Goal: Complete application form

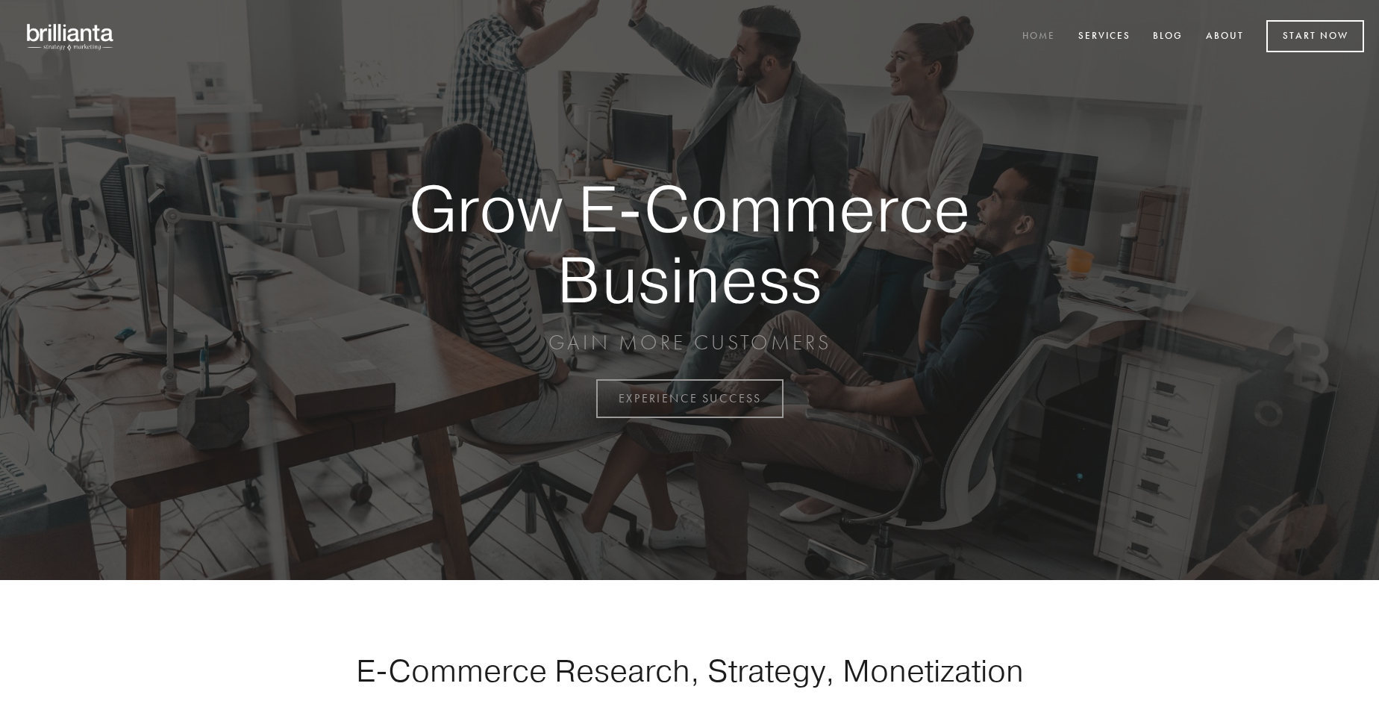
scroll to position [3911, 0]
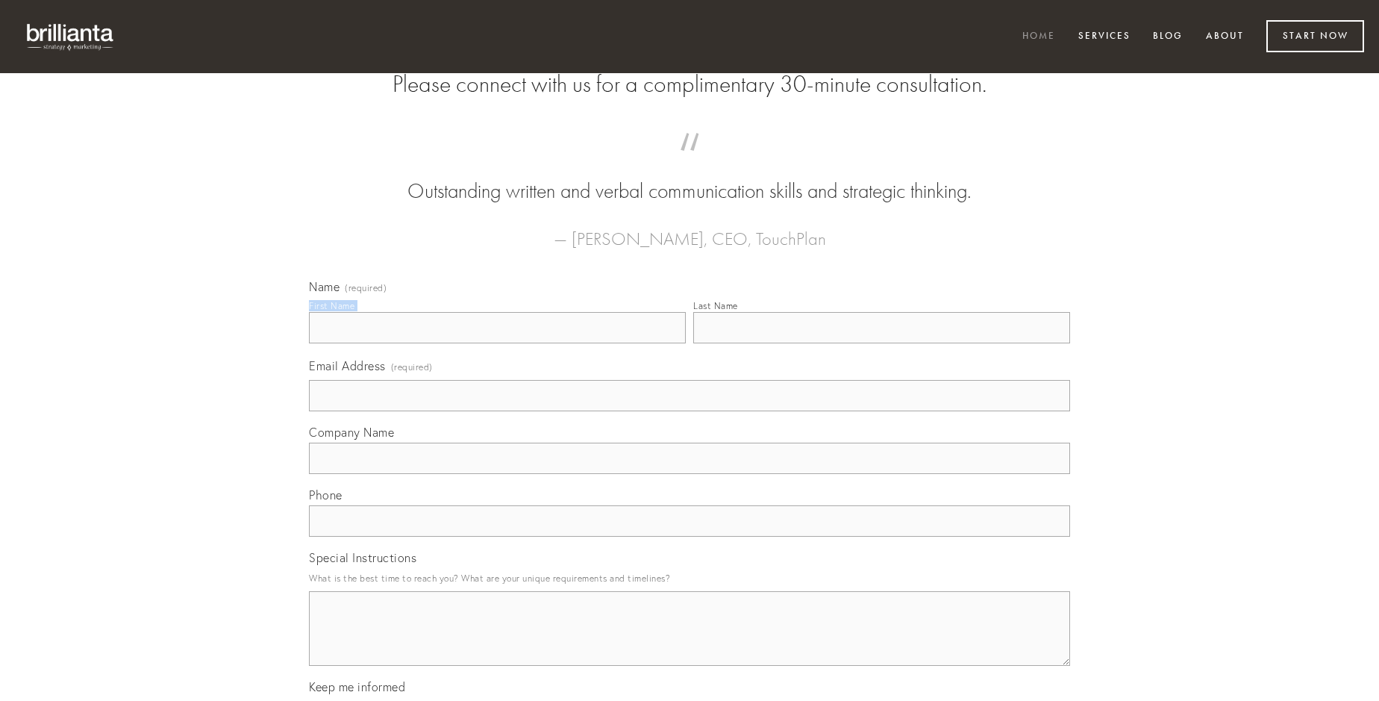
type input "[PERSON_NAME]"
click at [881, 343] on input "Last Name" at bounding box center [881, 327] width 377 height 31
type input "[PERSON_NAME]"
click at [689, 411] on input "Email Address (required)" at bounding box center [689, 395] width 761 height 31
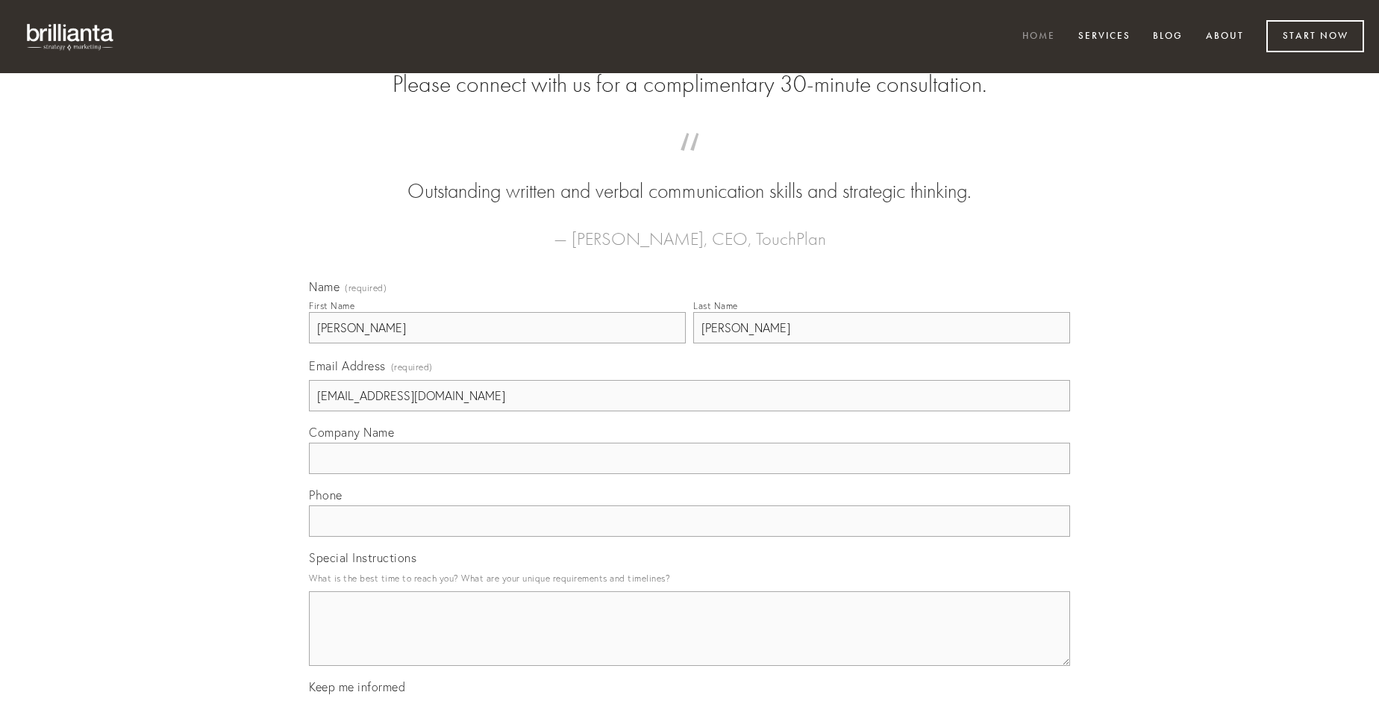
type input "[EMAIL_ADDRESS][DOMAIN_NAME]"
click at [689, 474] on input "Company Name" at bounding box center [689, 457] width 761 height 31
type input "coaegresco"
click at [689, 536] on input "text" at bounding box center [689, 520] width 761 height 31
click at [689, 642] on textarea "Special Instructions" at bounding box center [689, 628] width 761 height 75
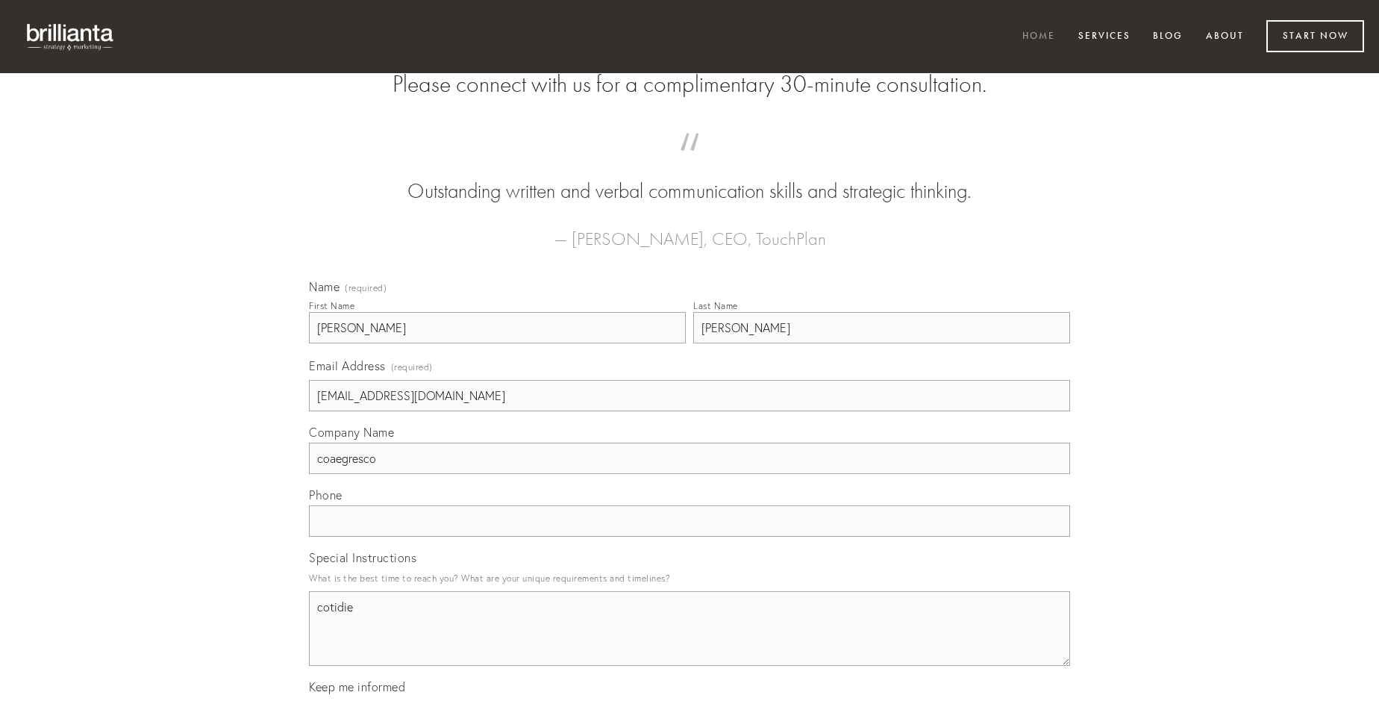
type textarea "cotidie"
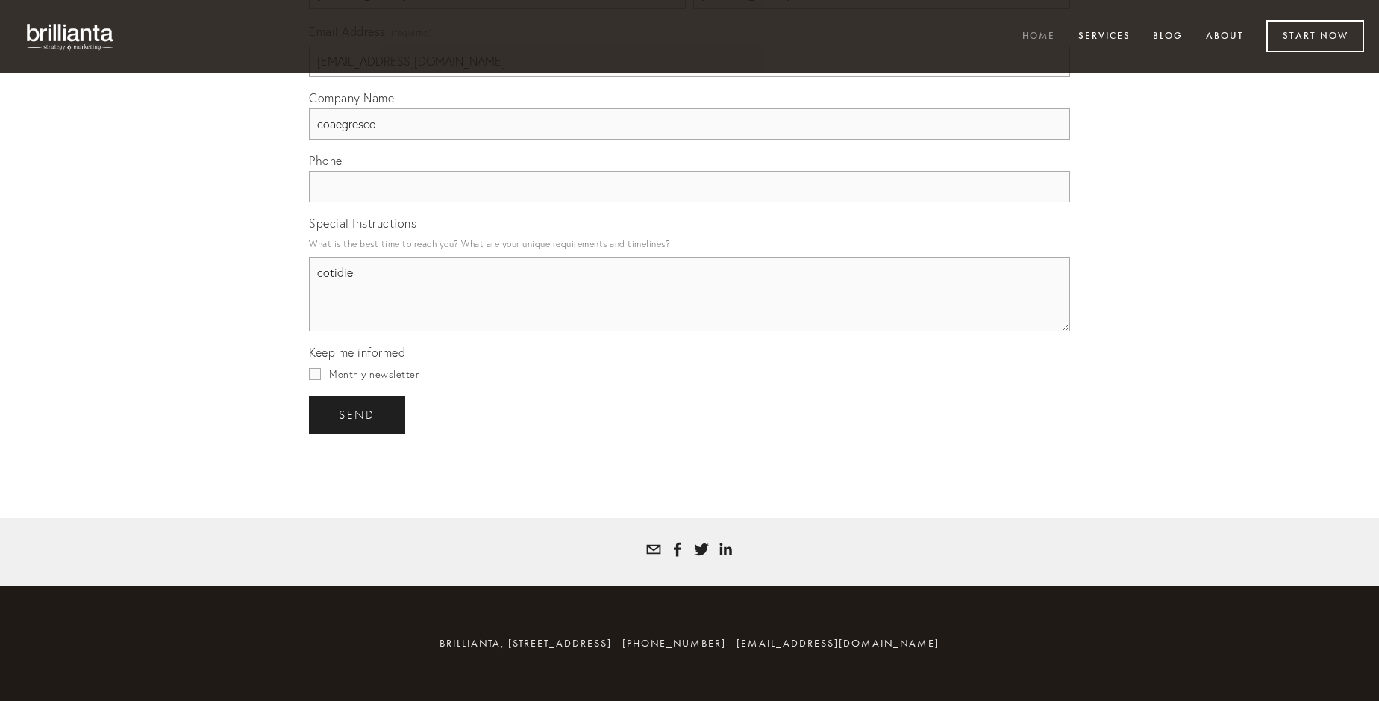
click at [358, 414] on span "send" at bounding box center [357, 414] width 37 height 13
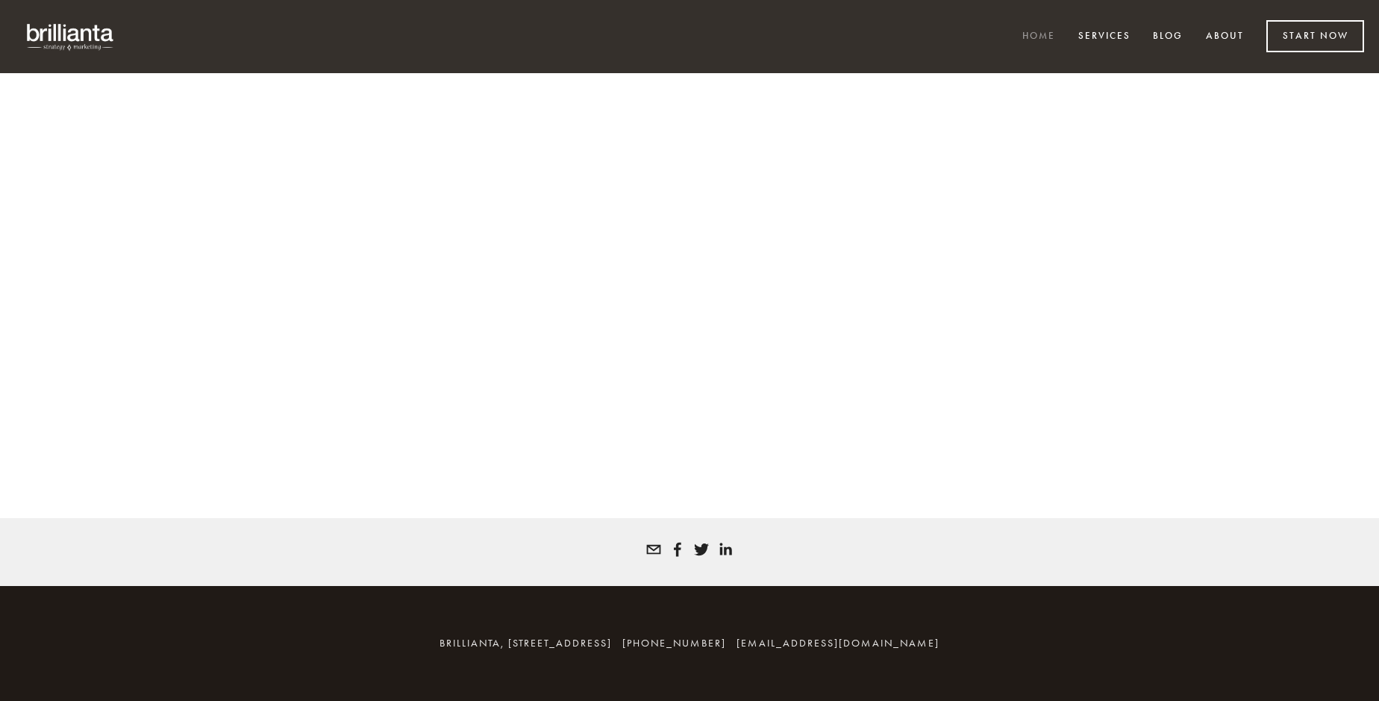
scroll to position [3891, 0]
